Goal: Navigation & Orientation: Find specific page/section

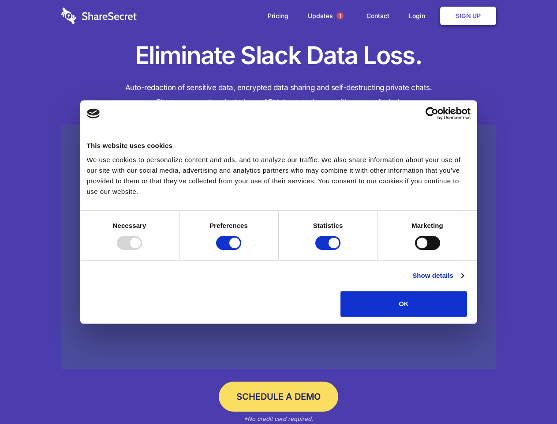
click at [142, 250] on div at bounding box center [129, 243] width 25 height 14
click at [241, 250] on input "Preferences" at bounding box center [228, 243] width 25 height 14
checkbox input "false"
click at [329, 250] on input "Statistics" at bounding box center [327, 243] width 25 height 14
checkbox input "false"
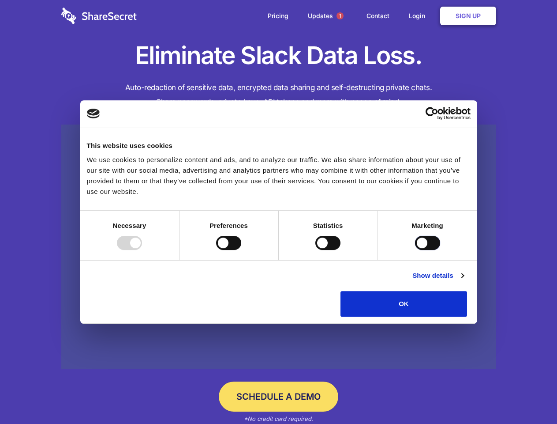
click at [415, 250] on input "Marketing" at bounding box center [427, 243] width 25 height 14
checkbox input "true"
click at [464, 281] on link "Show details" at bounding box center [438, 275] width 51 height 11
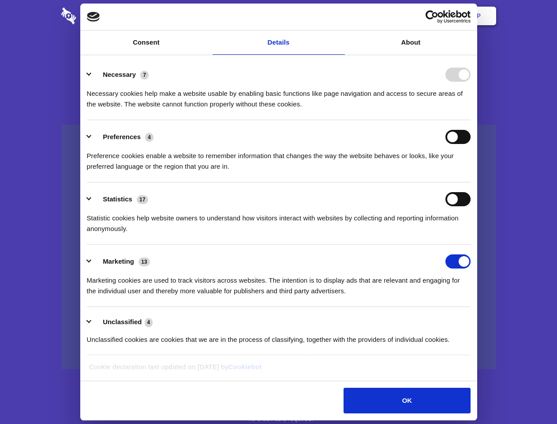
click at [475, 319] on ul "Necessary 7 Necessary cookies help make a website usable by enabling basic func…" at bounding box center [279, 206] width 392 height 297
click at [340, 16] on span "1" at bounding box center [340, 15] width 7 height 7
